Goal: Information Seeking & Learning: Find specific fact

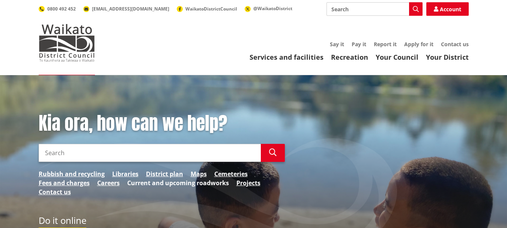
scroll to position [113, 0]
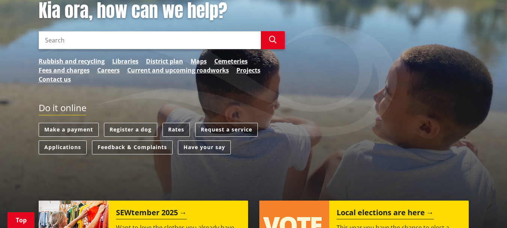
click at [182, 129] on link "Rates" at bounding box center [176, 130] width 27 height 14
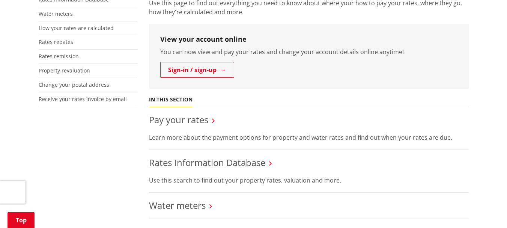
scroll to position [225, 0]
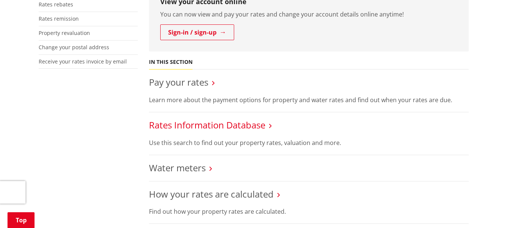
click at [220, 126] on link "Rates Information Database" at bounding box center [207, 125] width 116 height 12
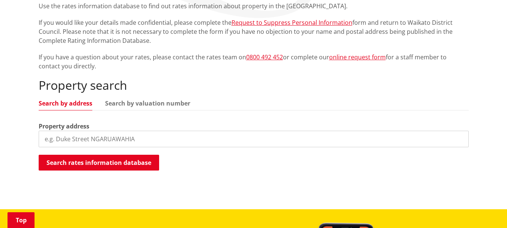
scroll to position [188, 0]
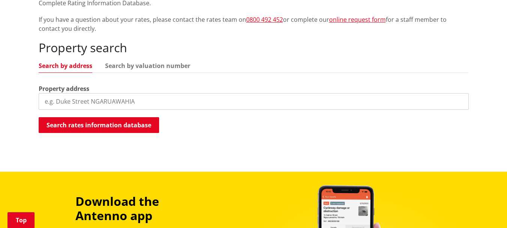
click at [115, 100] on input "search" at bounding box center [254, 101] width 430 height 17
paste input "62 KonTiki"
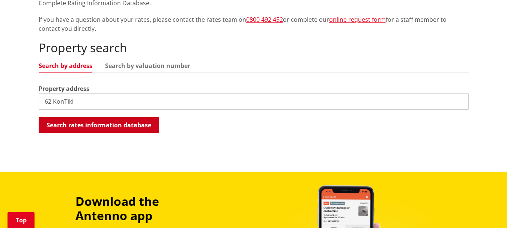
type input "62 KonTiki"
click at [101, 127] on button "Search rates information database" at bounding box center [99, 125] width 121 height 16
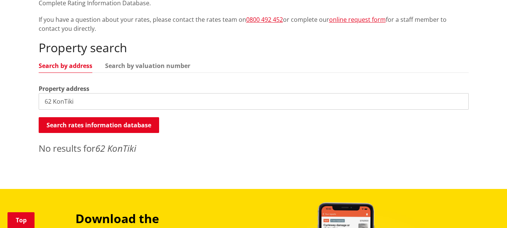
click at [96, 99] on input "62 KonTiki" at bounding box center [254, 101] width 430 height 17
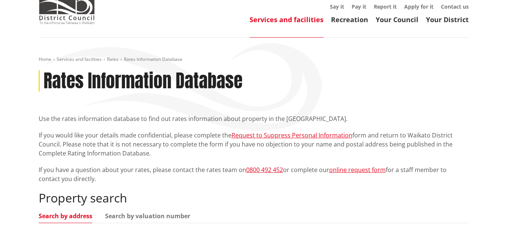
scroll to position [0, 0]
